Goal: Browse casually

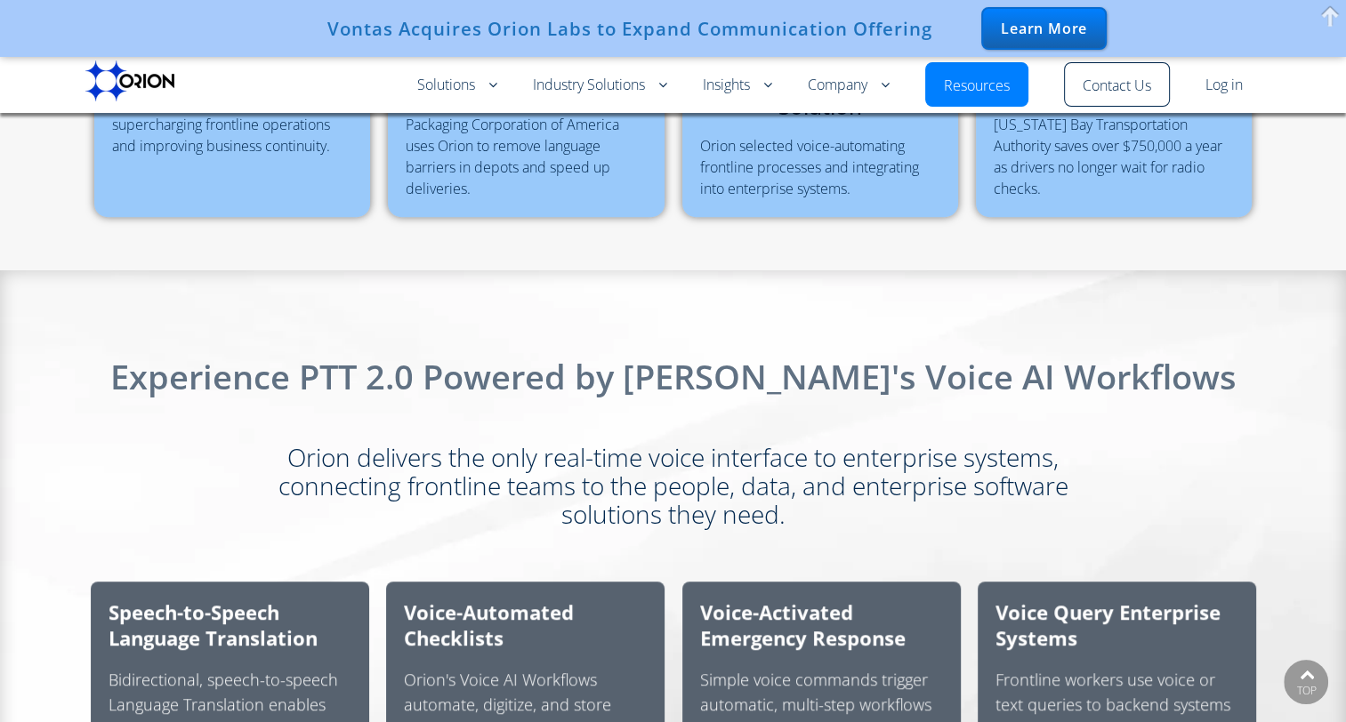
scroll to position [889, 0]
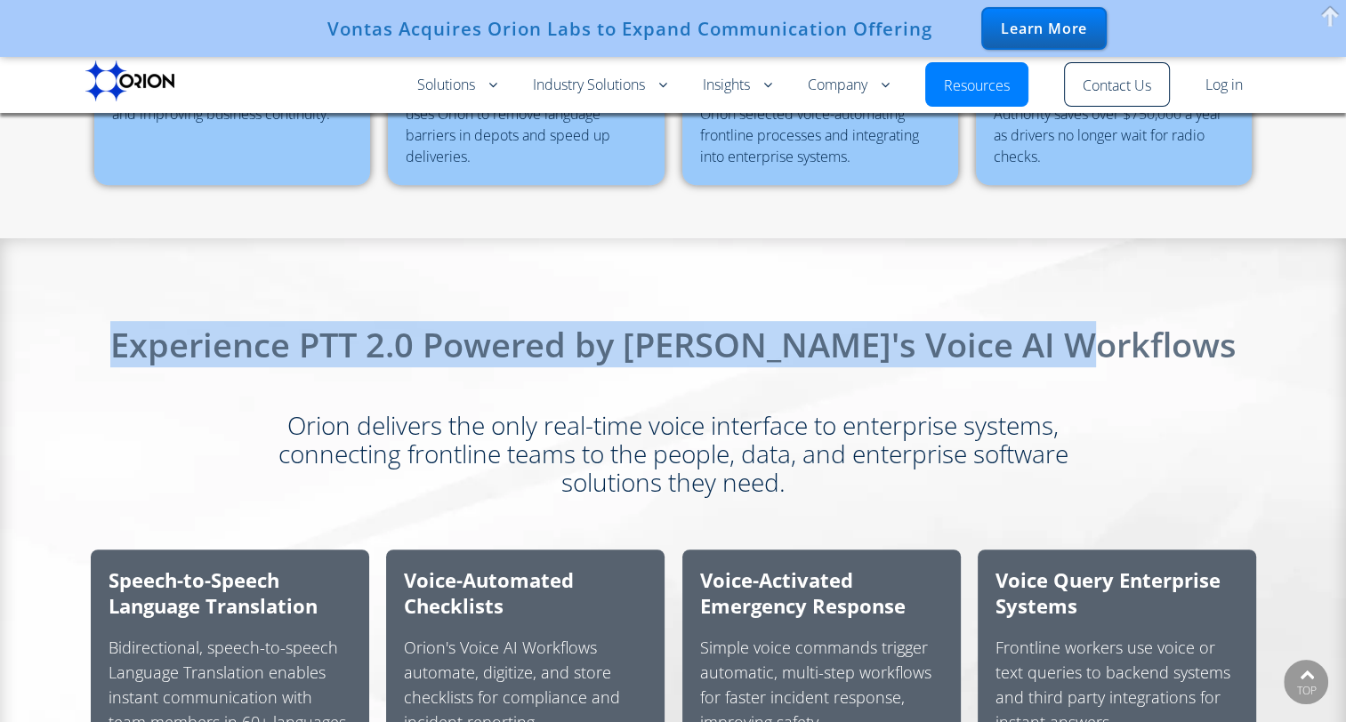
drag, startPoint x: 206, startPoint y: 338, endPoint x: 1178, endPoint y: 353, distance: 971.4
click at [1178, 353] on h2 "Experience PTT 2.0 Powered by [PERSON_NAME]'s Voice AI Workflows" at bounding box center [673, 344] width 1346 height 34
drag, startPoint x: 1191, startPoint y: 351, endPoint x: 196, endPoint y: 327, distance: 995.5
click at [196, 327] on h2 "Experience PTT 2.0 Powered by [PERSON_NAME]'s Voice AI Workflows" at bounding box center [673, 344] width 1346 height 34
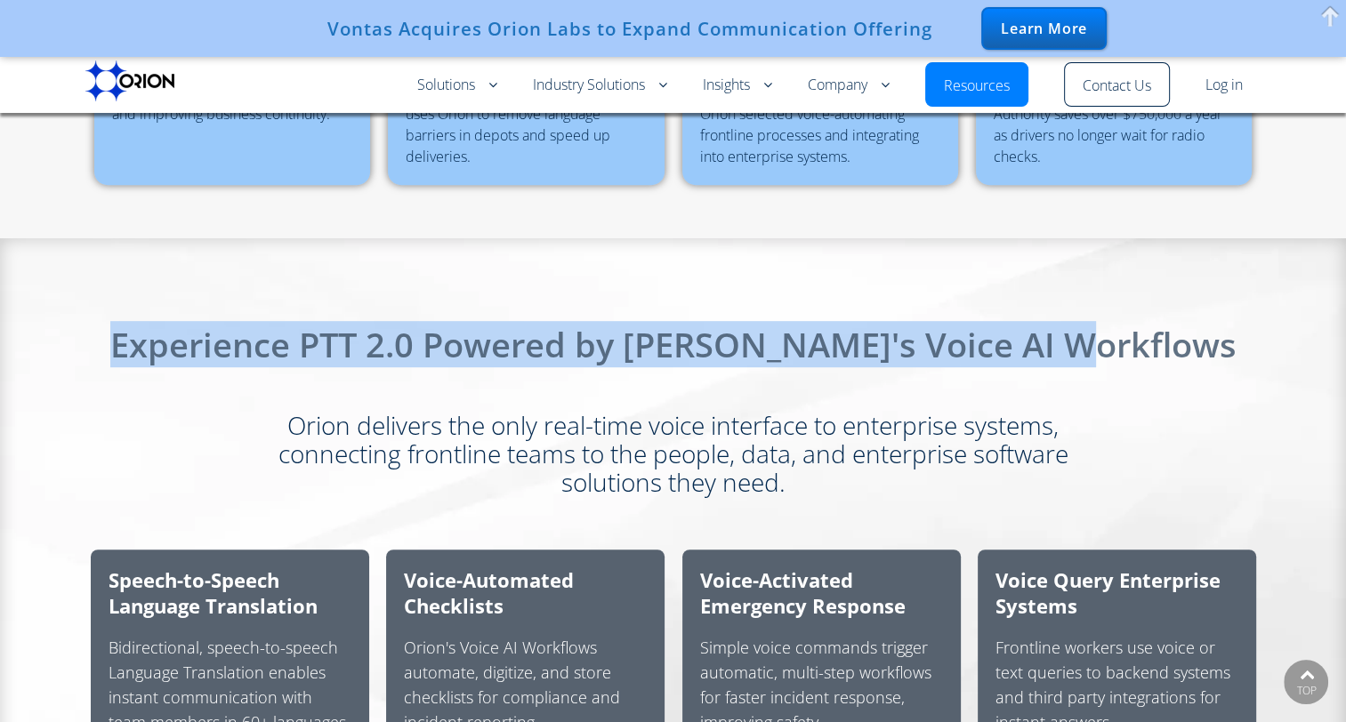
click at [196, 327] on h2 "Experience PTT 2.0 Powered by [PERSON_NAME]'s Voice AI Workflows" at bounding box center [673, 344] width 1346 height 34
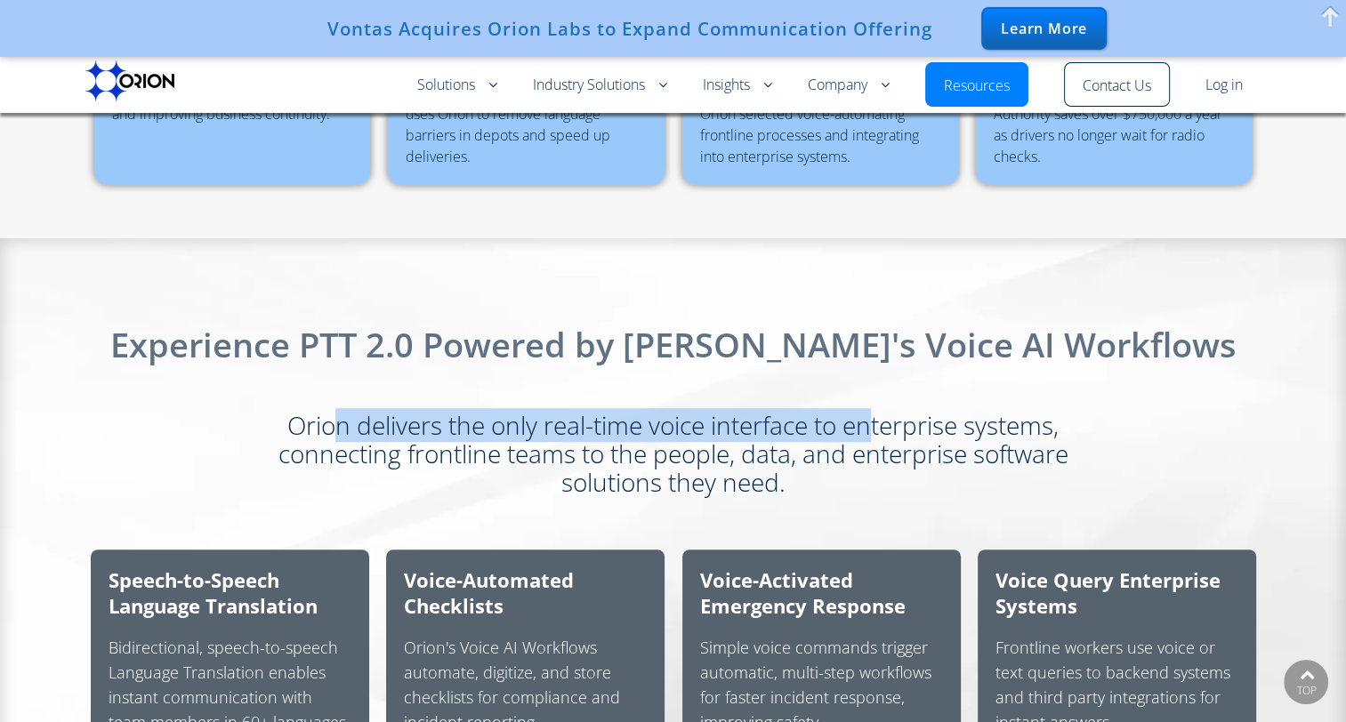
drag, startPoint x: 337, startPoint y: 419, endPoint x: 866, endPoint y: 414, distance: 529.2
click at [866, 414] on h3 "Orion delivers the only real-time voice interface to enterprise systems, connec…" at bounding box center [673, 453] width 872 height 85
click at [803, 437] on h3 "Orion delivers the only real-time voice interface to enterprise systems, connec…" at bounding box center [673, 453] width 872 height 85
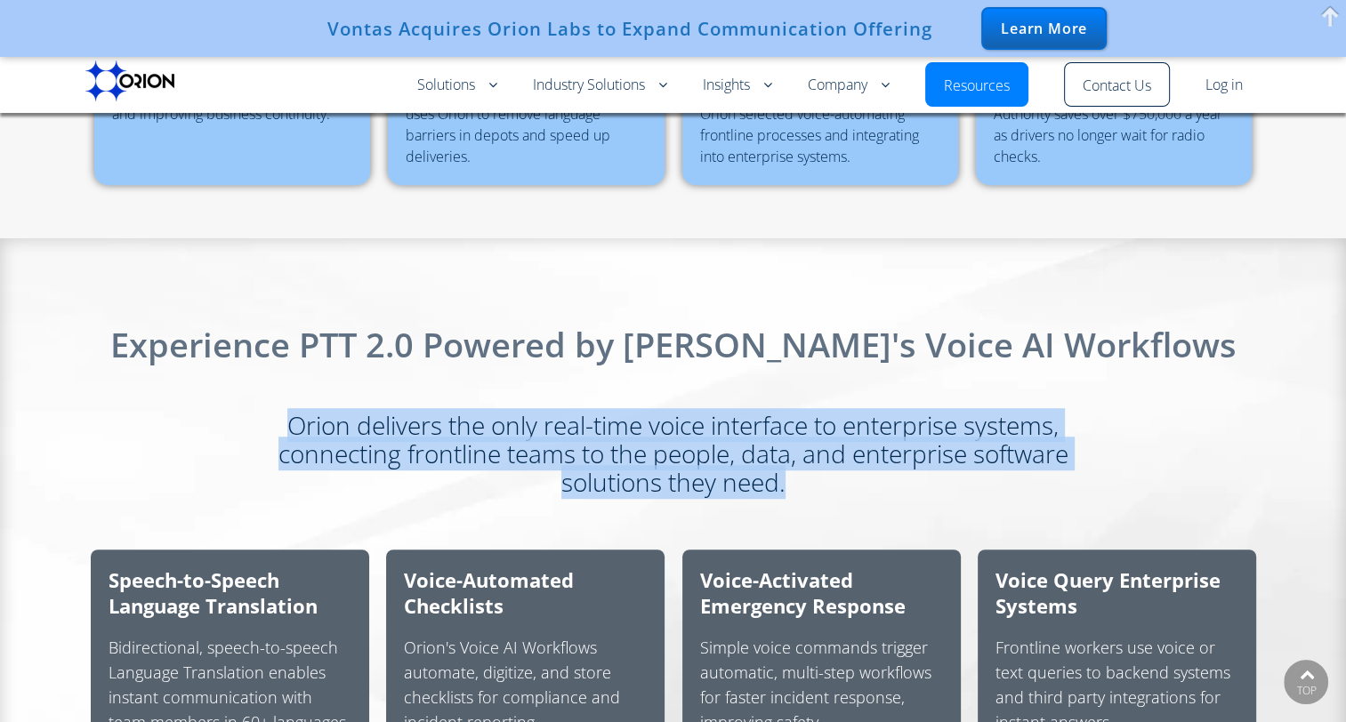
drag, startPoint x: 796, startPoint y: 487, endPoint x: 288, endPoint y: 389, distance: 517.4
click at [288, 389] on div "Orion delivers the only real-time voice interface to enterprise systems, connec…" at bounding box center [673, 437] width 1245 height 117
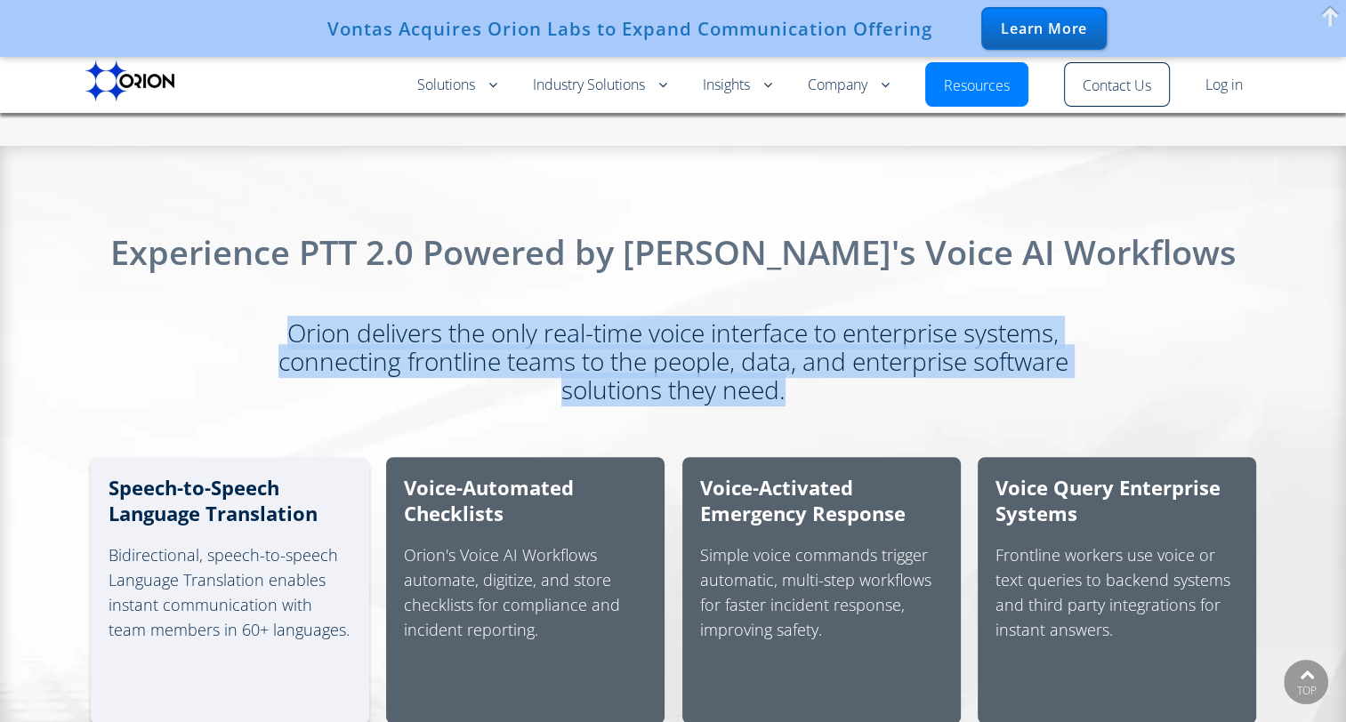
scroll to position [1156, 0]
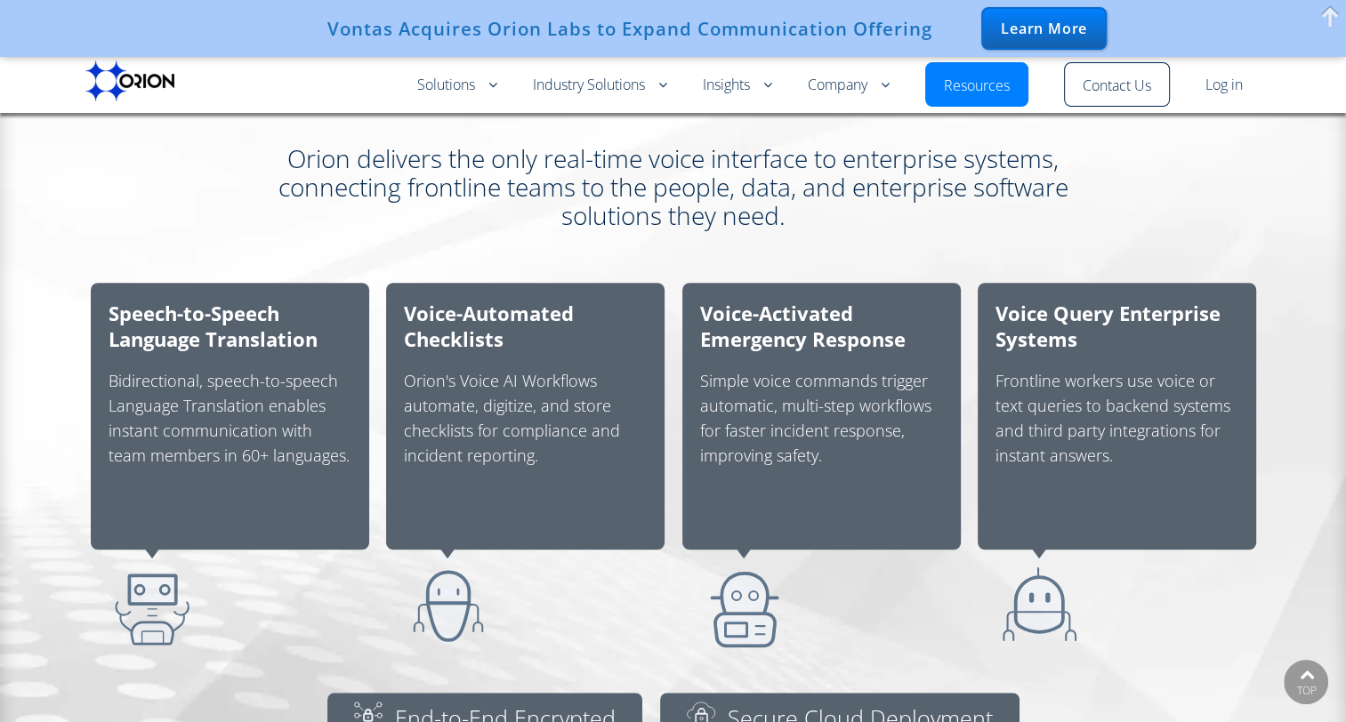
click at [43, 438] on section "Speech-to-Speech Language Translation Bidirectional, speech-to-speech Language …" at bounding box center [673, 536] width 1346 height 525
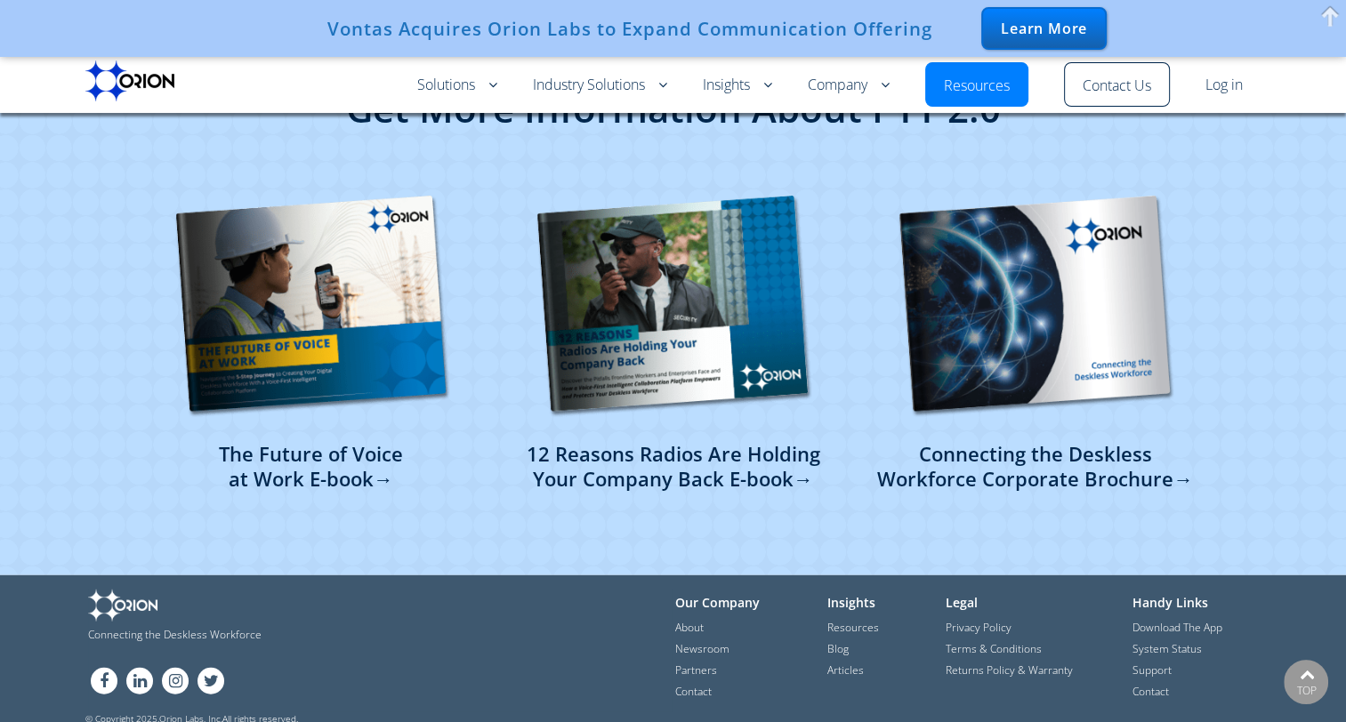
scroll to position [4415, 0]
